Goal: Task Accomplishment & Management: Use online tool/utility

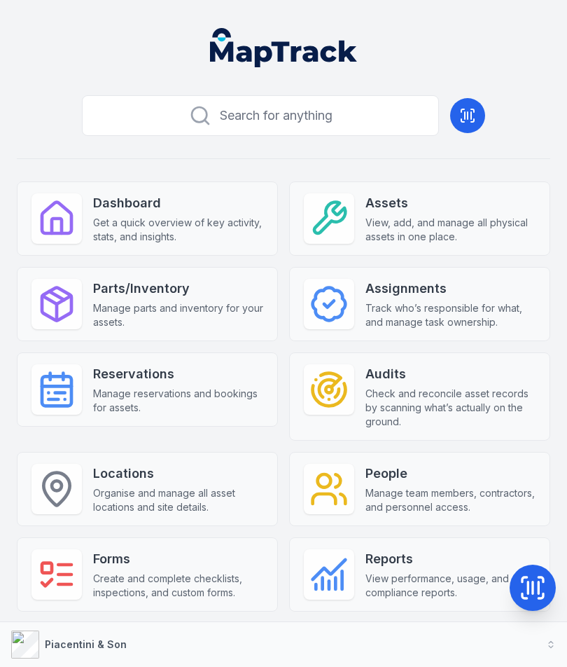
click at [530, 597] on icon at bounding box center [533, 588] width 28 height 28
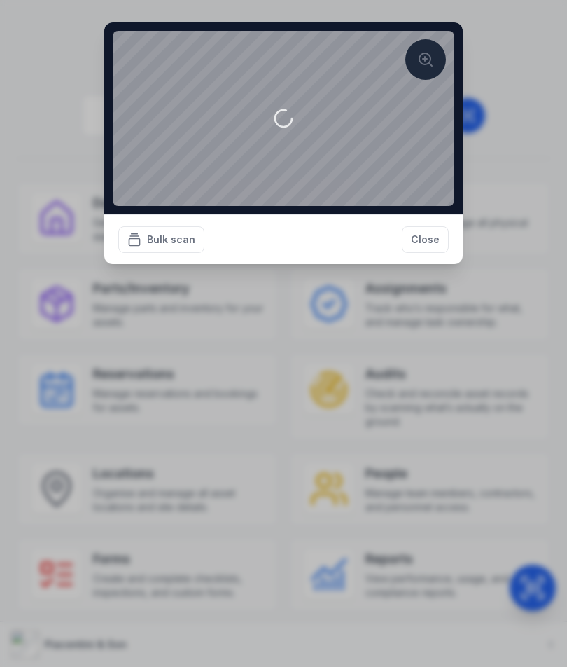
click at [177, 253] on button "Bulk scan" at bounding box center [161, 239] width 86 height 27
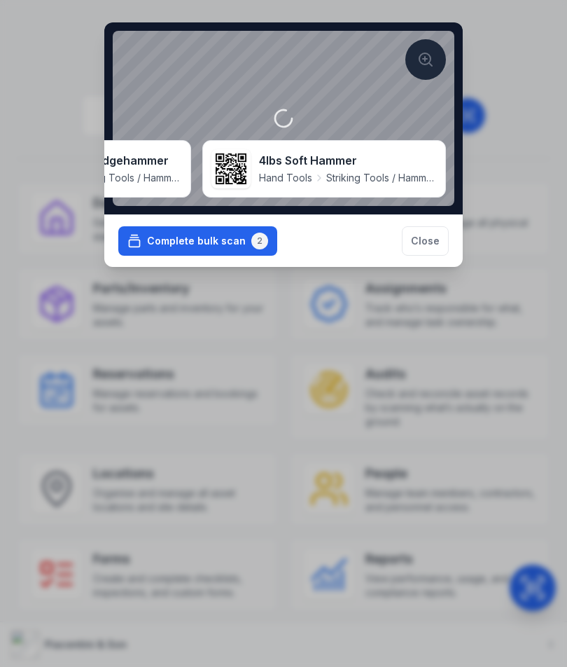
click at [221, 256] on button "Complete bulk scan 2" at bounding box center [197, 240] width 159 height 29
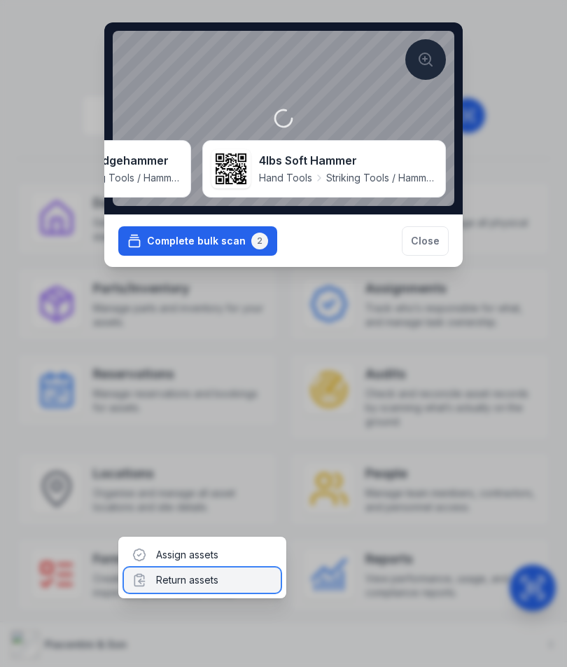
click at [207, 581] on div "Return assets" at bounding box center [202, 579] width 157 height 25
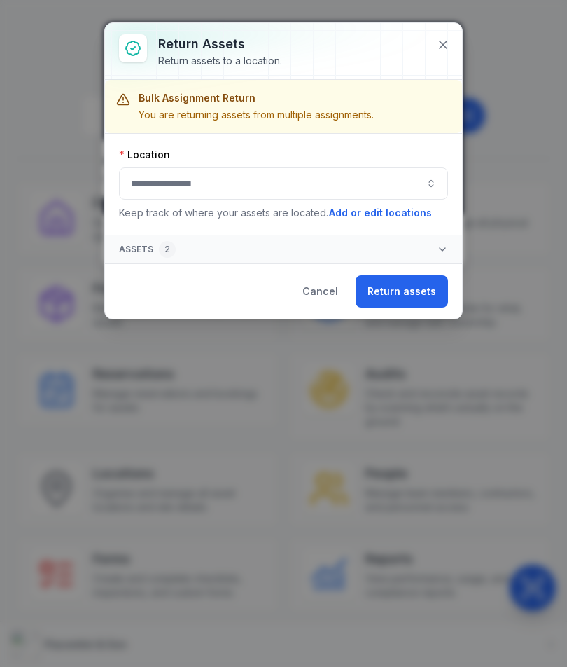
click at [352, 194] on button "button" at bounding box center [283, 183] width 329 height 32
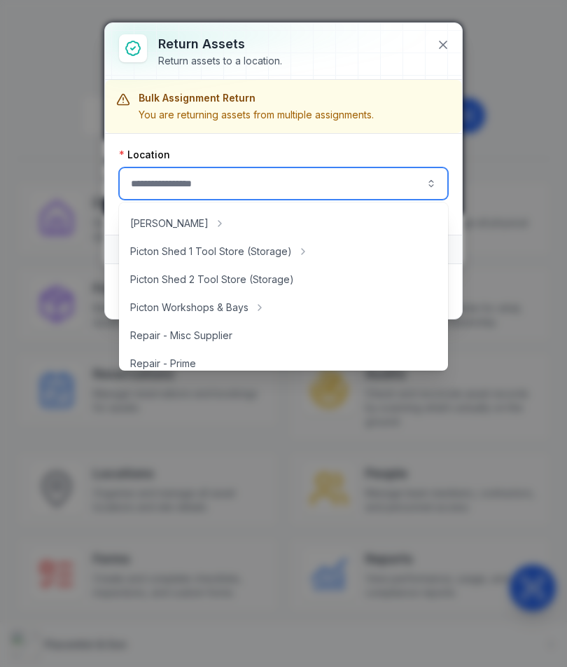
scroll to position [249, 0]
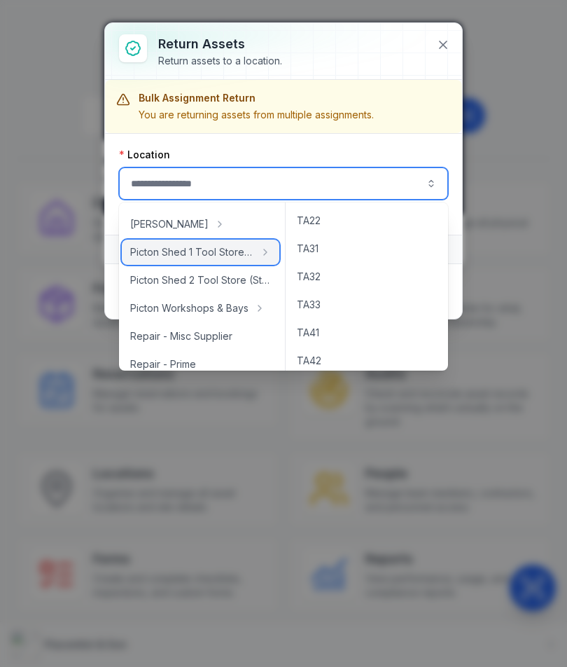
click at [238, 247] on span "Picton Shed 1 Tool Store (Storage)" at bounding box center [192, 252] width 124 height 14
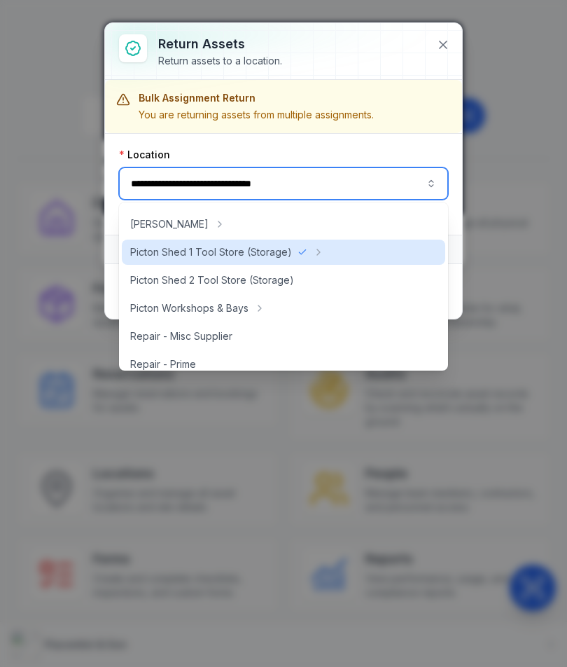
type input "**********"
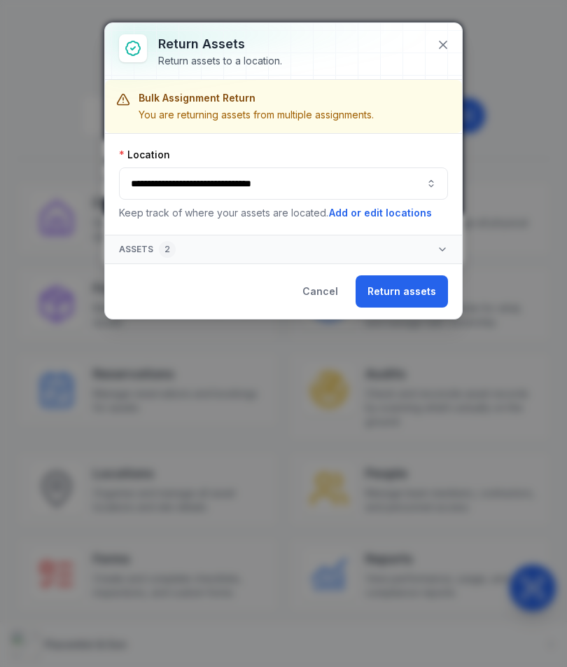
click at [399, 283] on button "Return assets" at bounding box center [402, 291] width 92 height 32
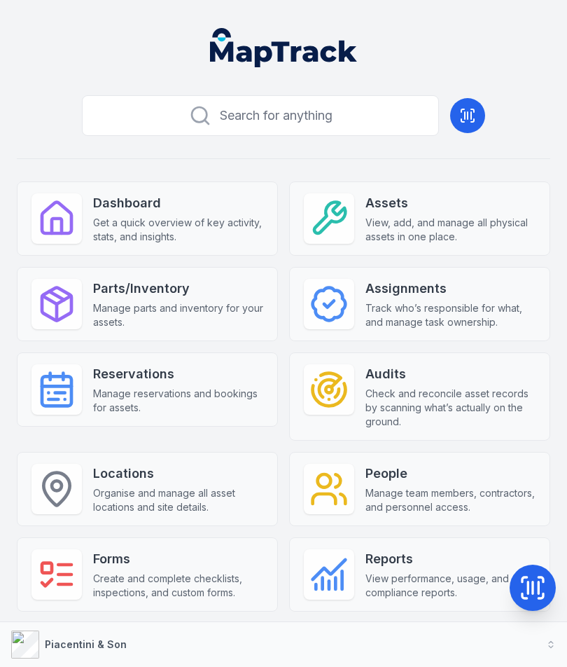
click at [534, 583] on icon at bounding box center [533, 588] width 28 height 28
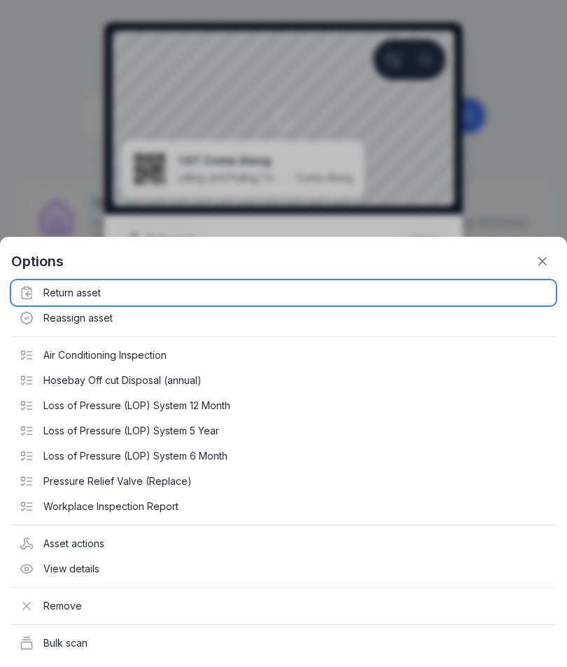
click at [72, 294] on div "Return asset" at bounding box center [283, 292] width 545 height 25
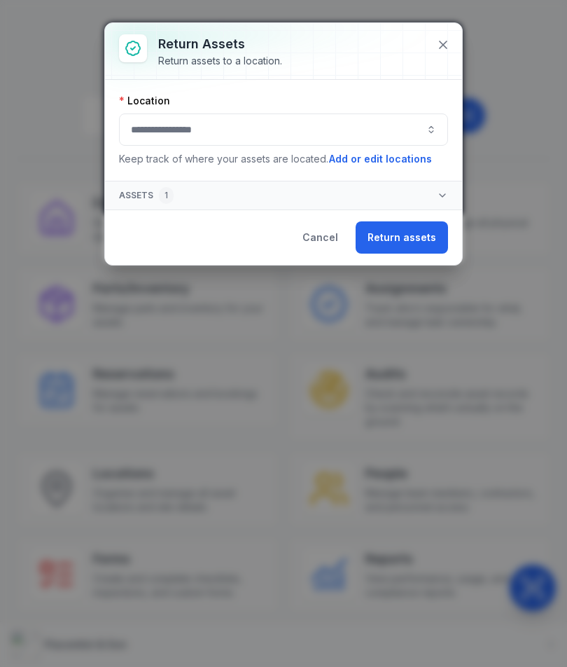
click at [147, 133] on button "button" at bounding box center [283, 129] width 329 height 32
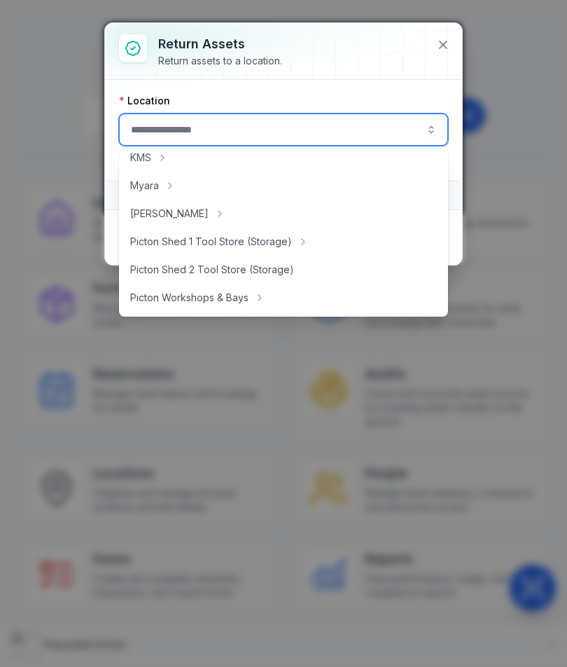
scroll to position [211, 0]
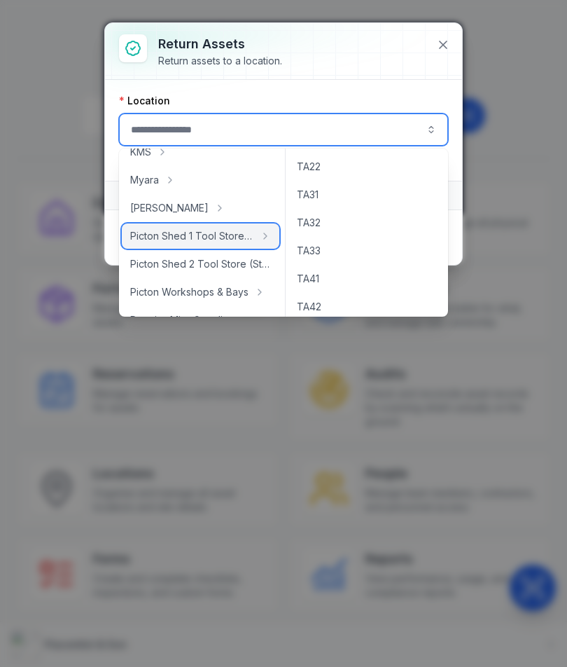
click at [156, 237] on span "Picton Shed 1 Tool Store (Storage)" at bounding box center [192, 236] width 124 height 14
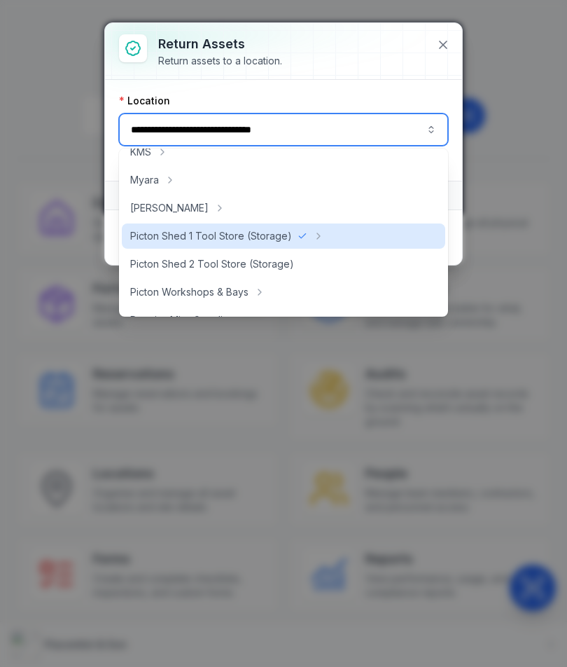
type input "**********"
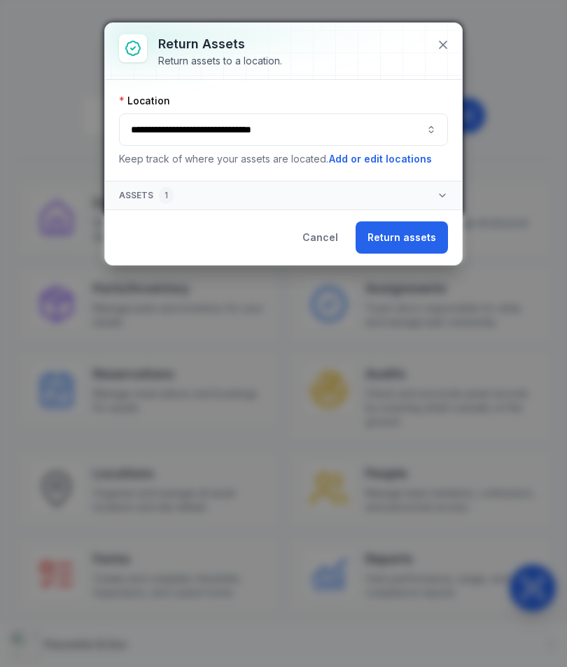
click at [413, 236] on button "Return assets" at bounding box center [402, 237] width 92 height 32
